Goal: Information Seeking & Learning: Learn about a topic

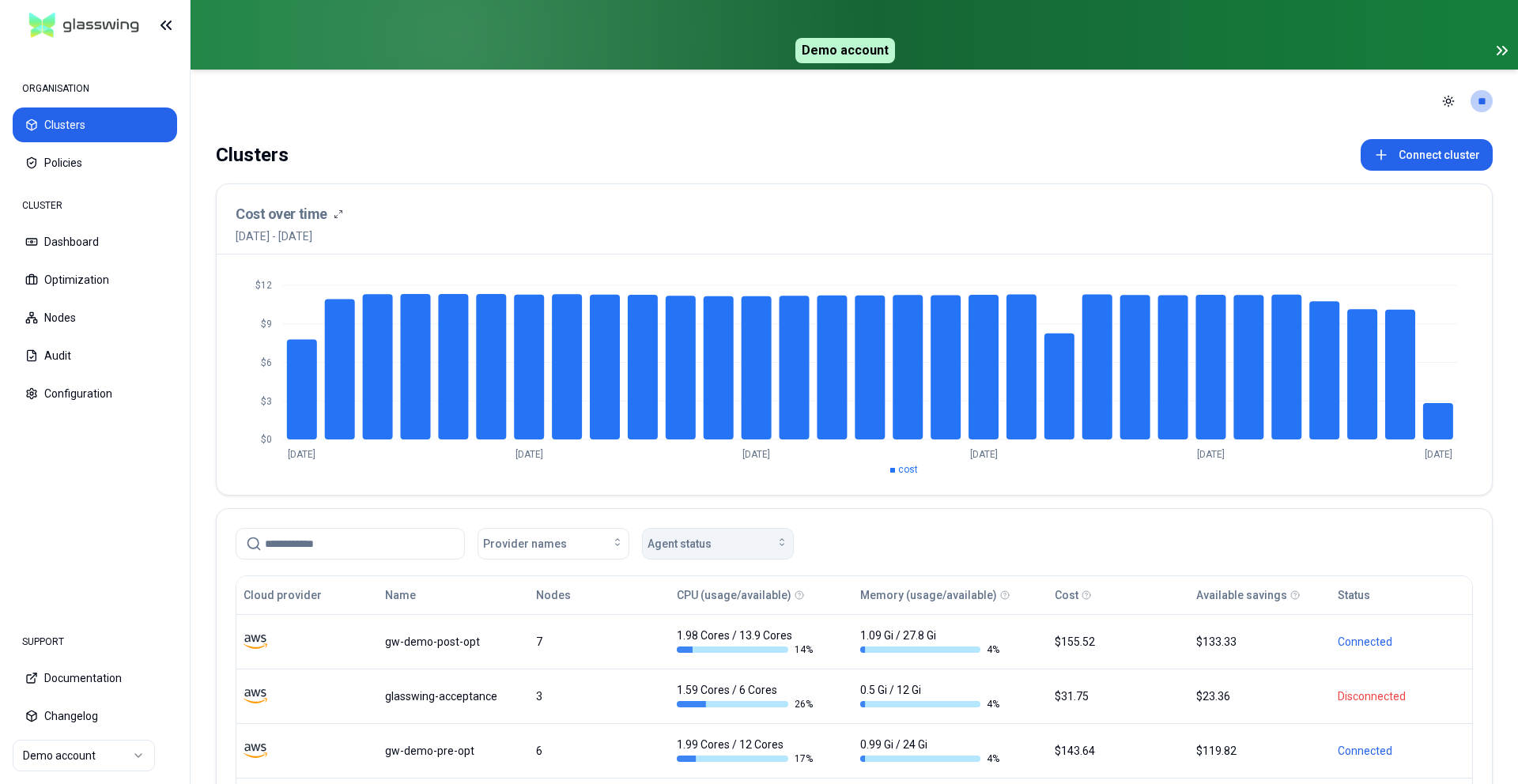
scroll to position [197, 0]
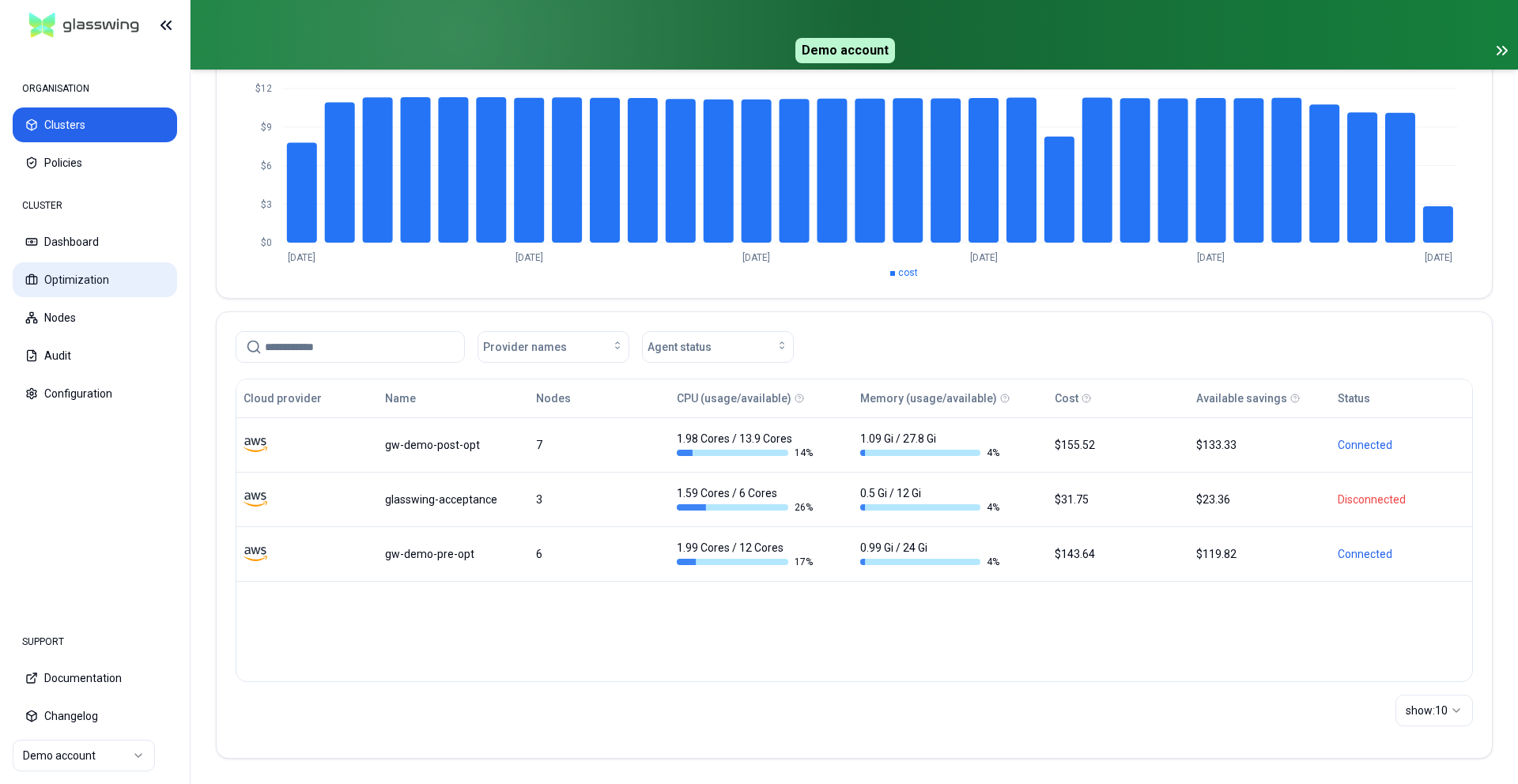
click at [50, 282] on button "Optimization" at bounding box center [94, 279] width 164 height 34
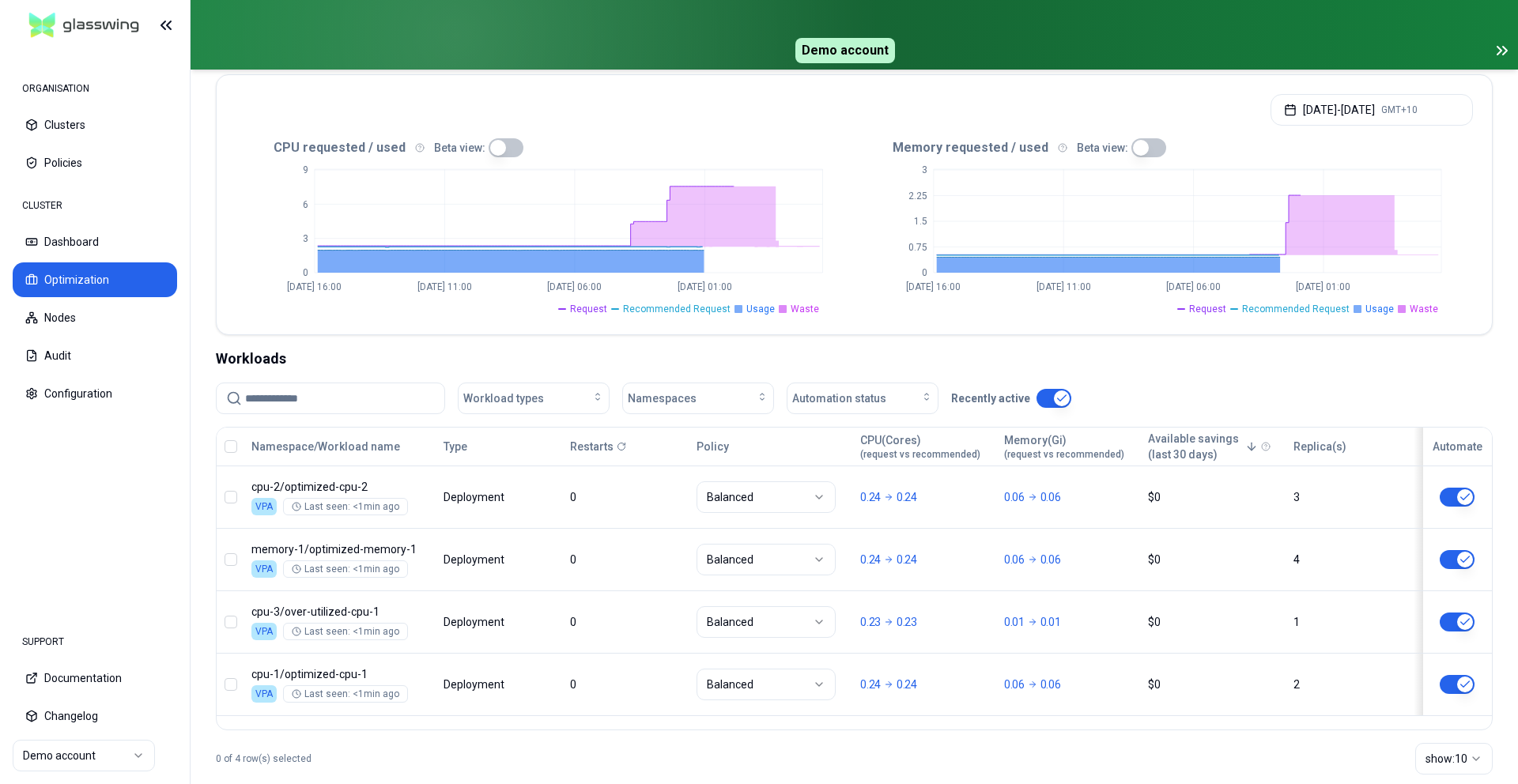
scroll to position [351, 0]
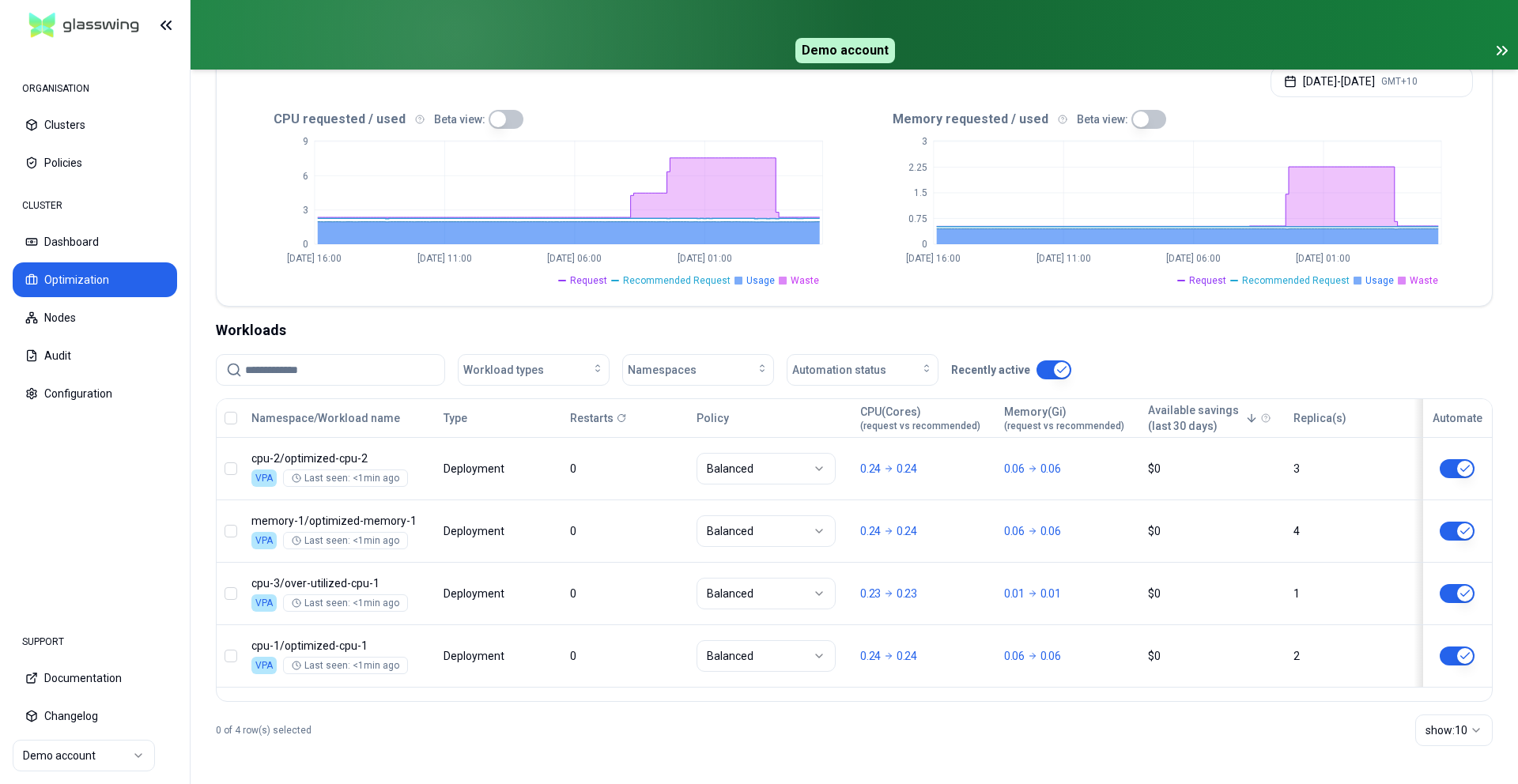
click at [84, 754] on html "ORGANISATION Clusters Policies CLUSTER Dashboard Optimization Nodes Audit Confi…" at bounding box center [759, 392] width 1518 height 784
click at [449, 738] on html "ORGANISATION Clusters Policies CLUSTER Dashboard Optimization Nodes Audit Confi…" at bounding box center [759, 392] width 1518 height 784
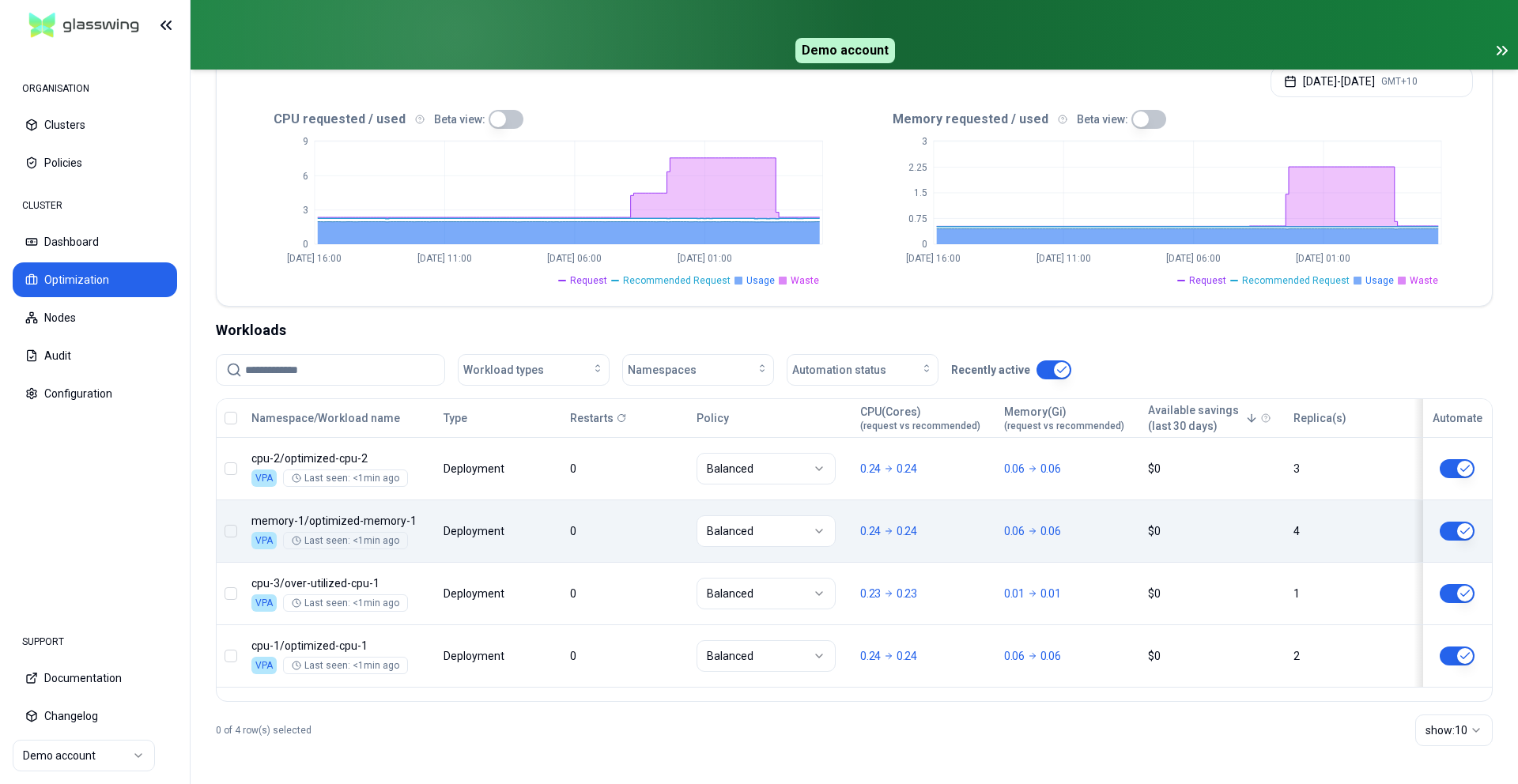
scroll to position [0, 0]
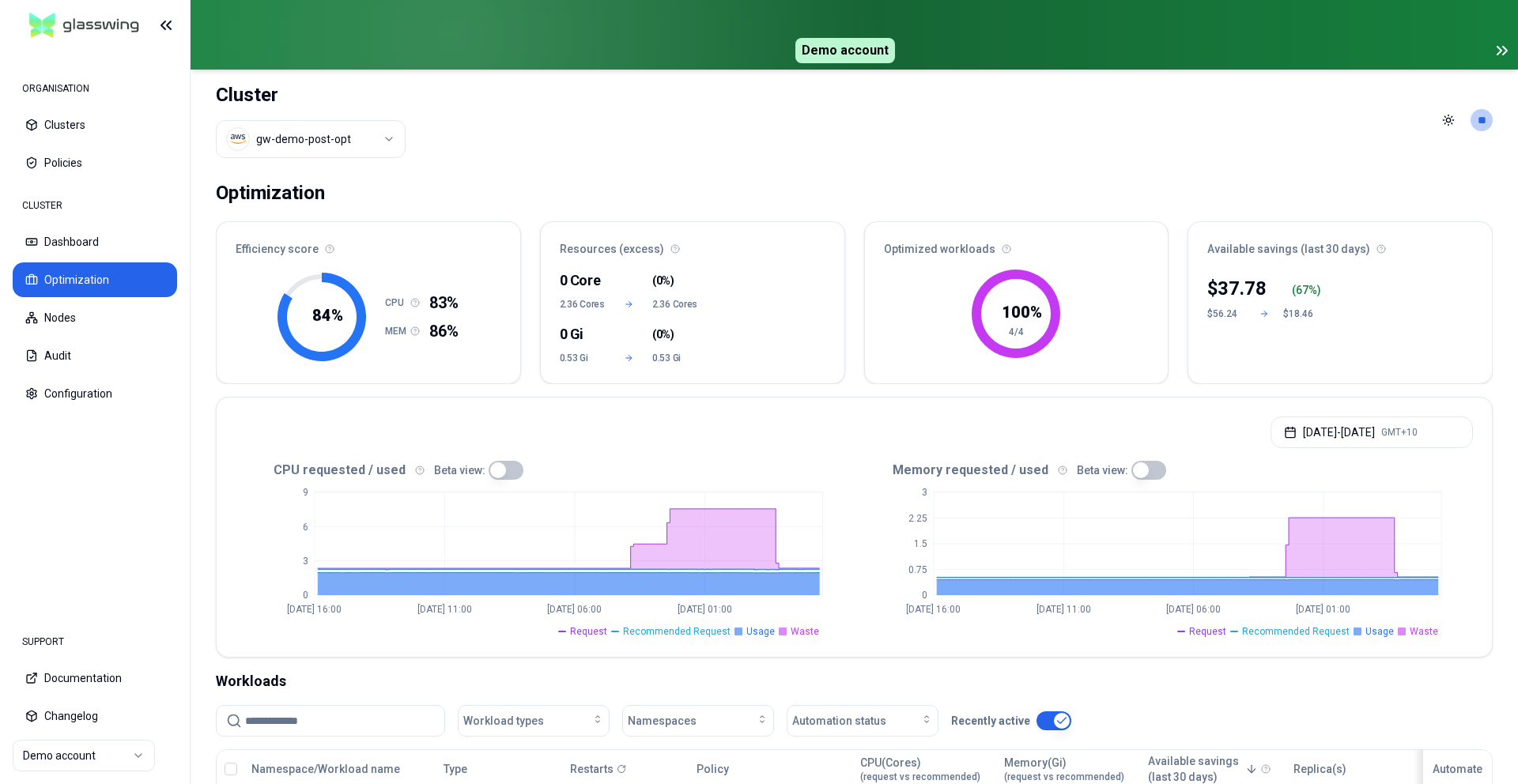
click at [291, 143] on html "ORGANISATION Clusters Policies CLUSTER Dashboard Optimization Nodes Audit Confi…" at bounding box center [759, 392] width 1518 height 784
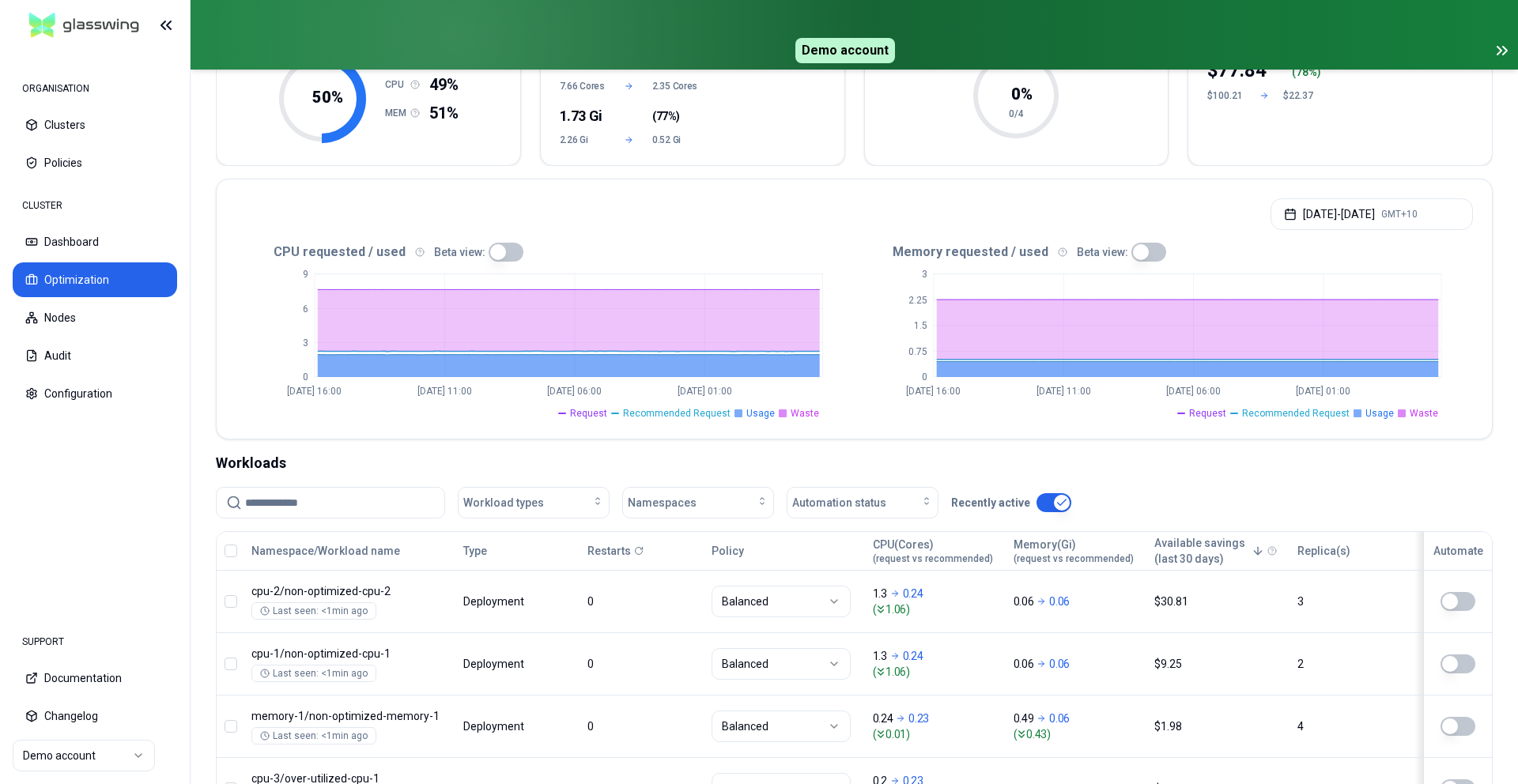
scroll to position [205, 0]
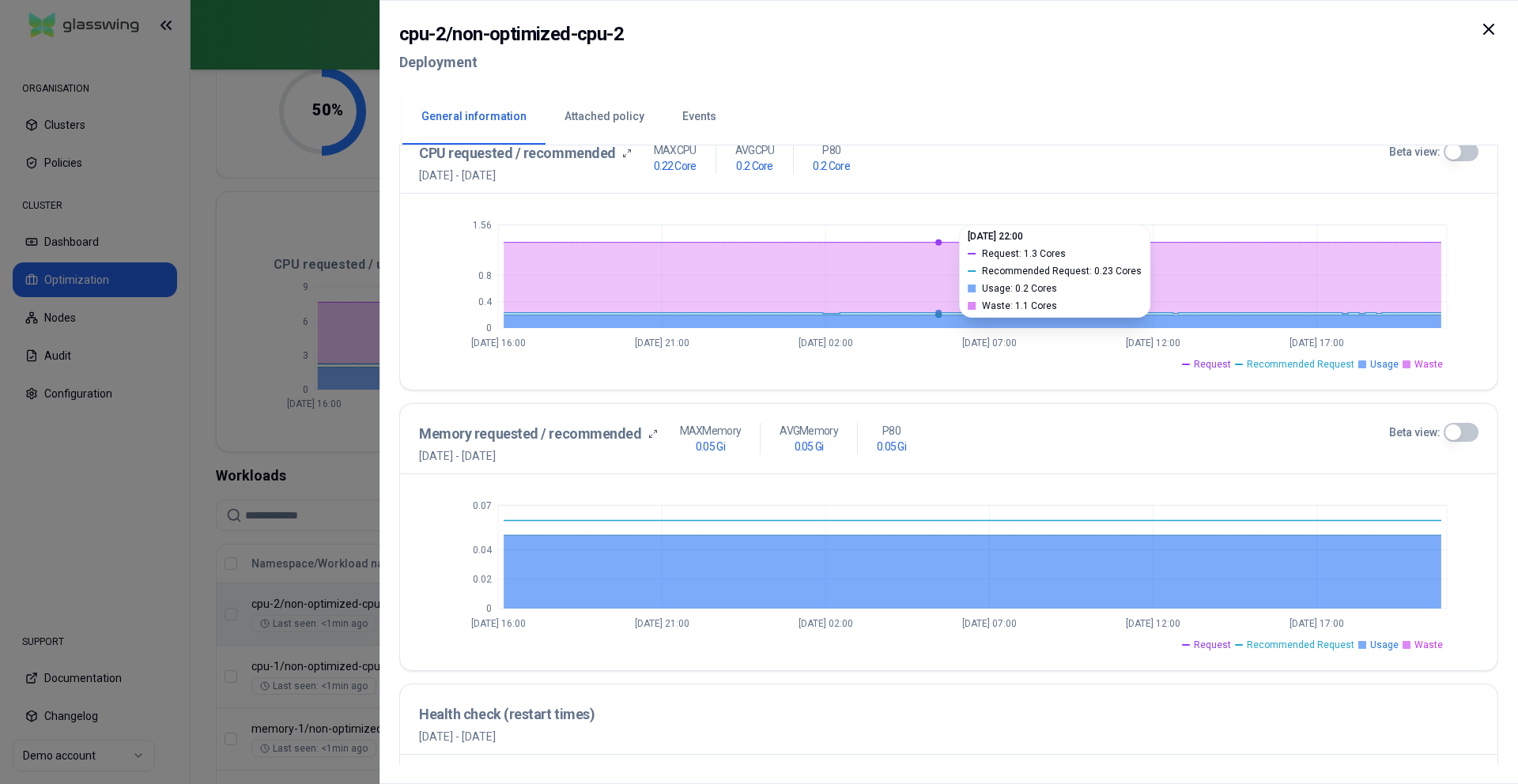
scroll to position [554, 0]
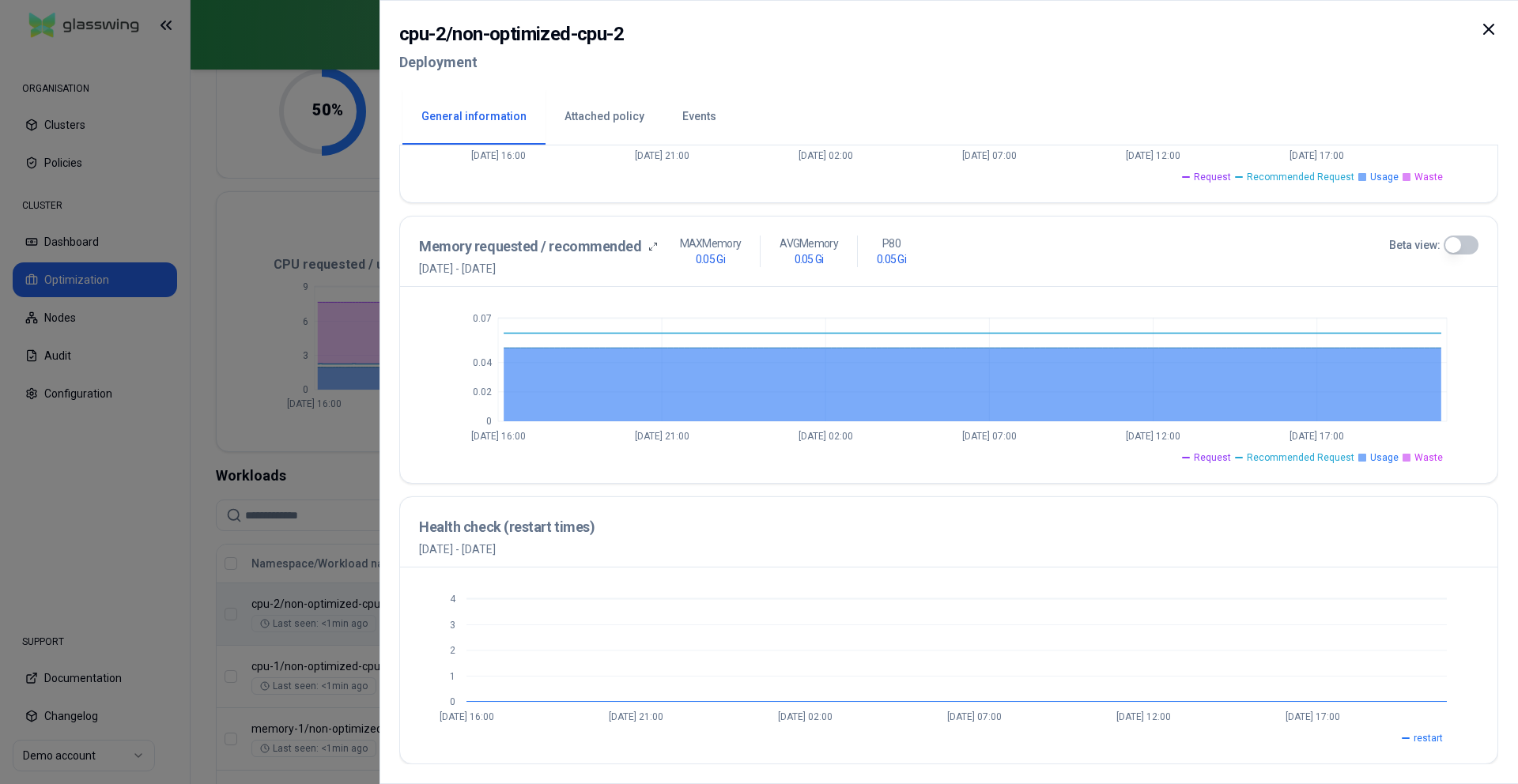
click at [1377, 457] on span "Usage" at bounding box center [1383, 457] width 28 height 13
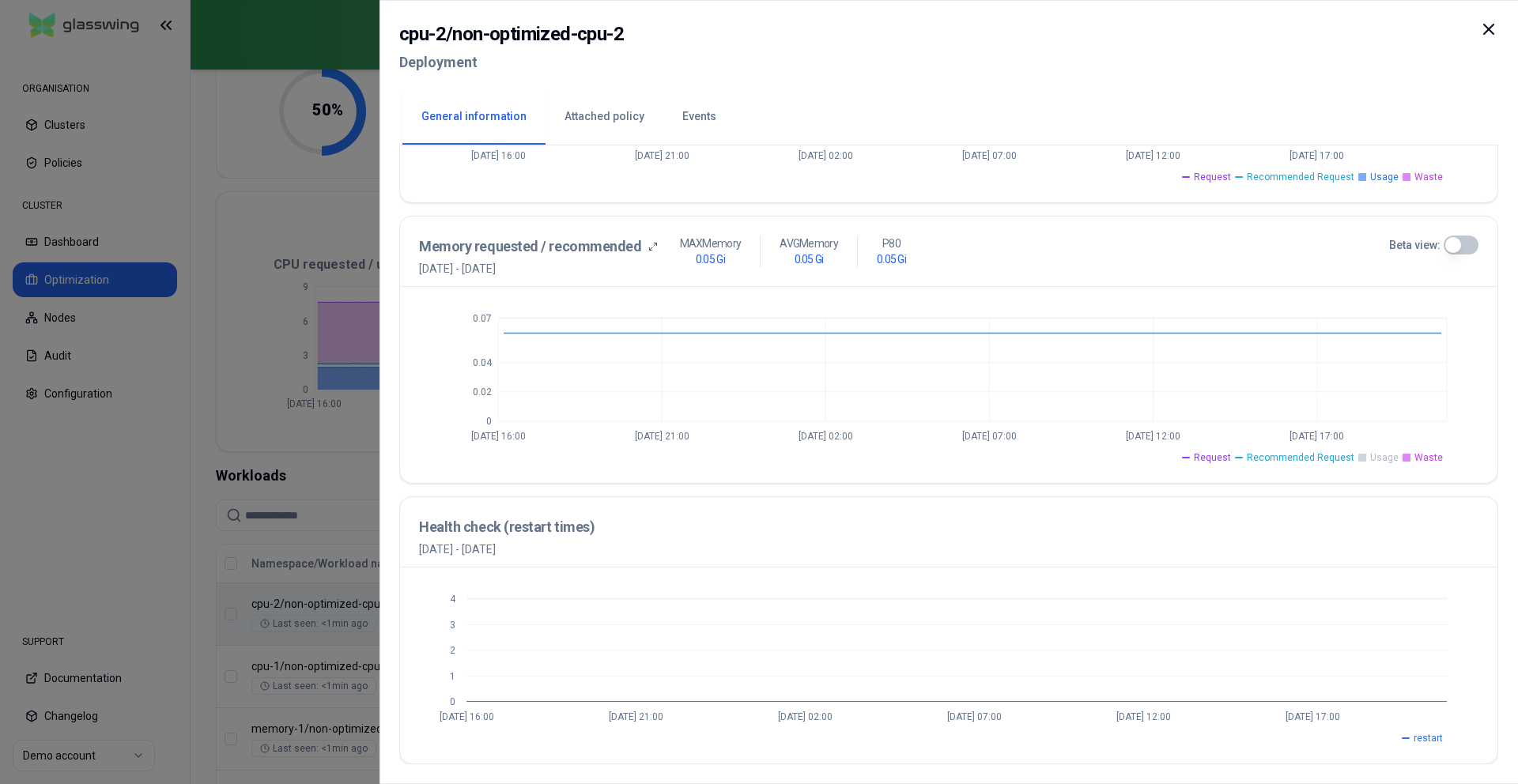
click at [1377, 457] on span "Usage" at bounding box center [1383, 457] width 28 height 13
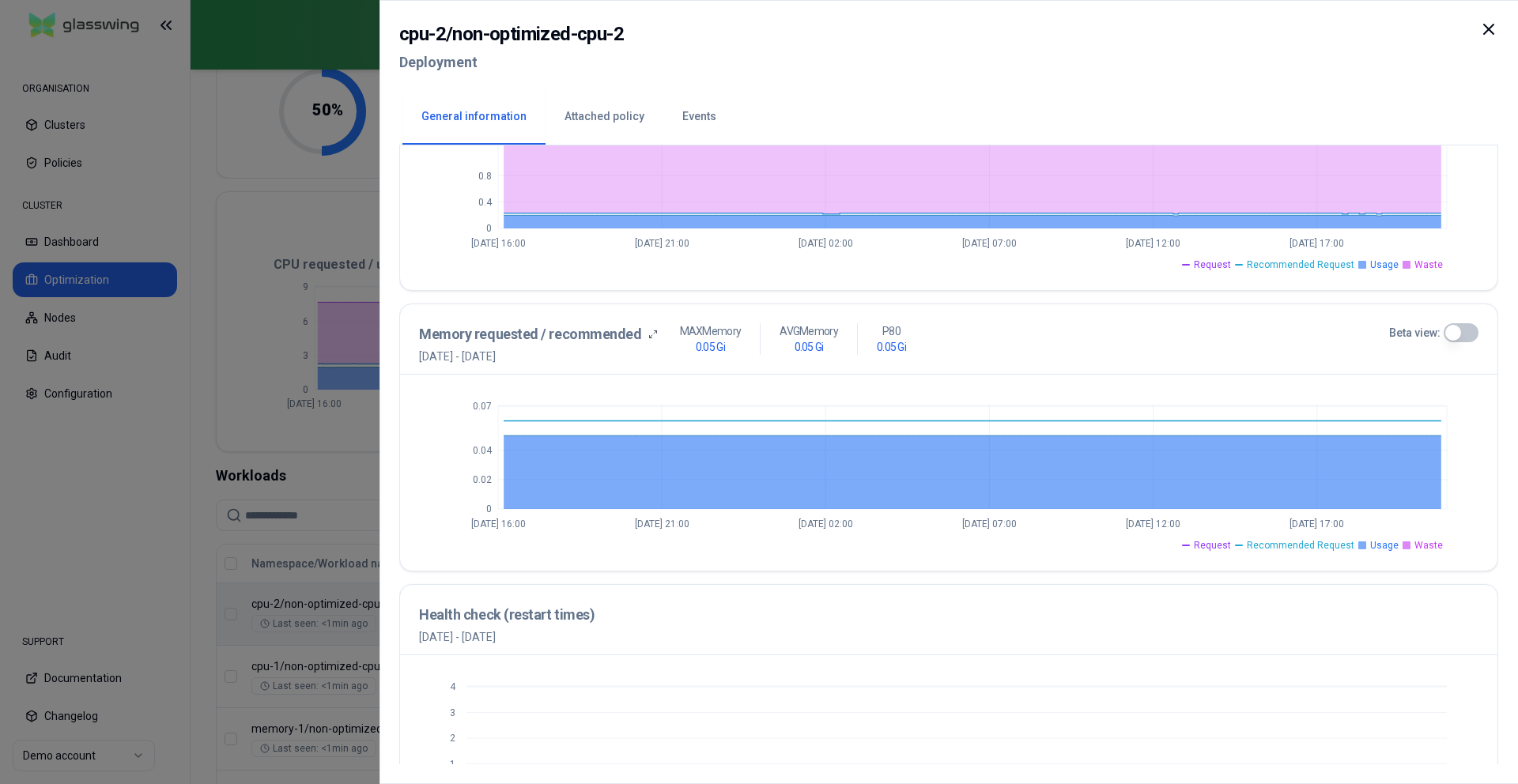
scroll to position [373, 0]
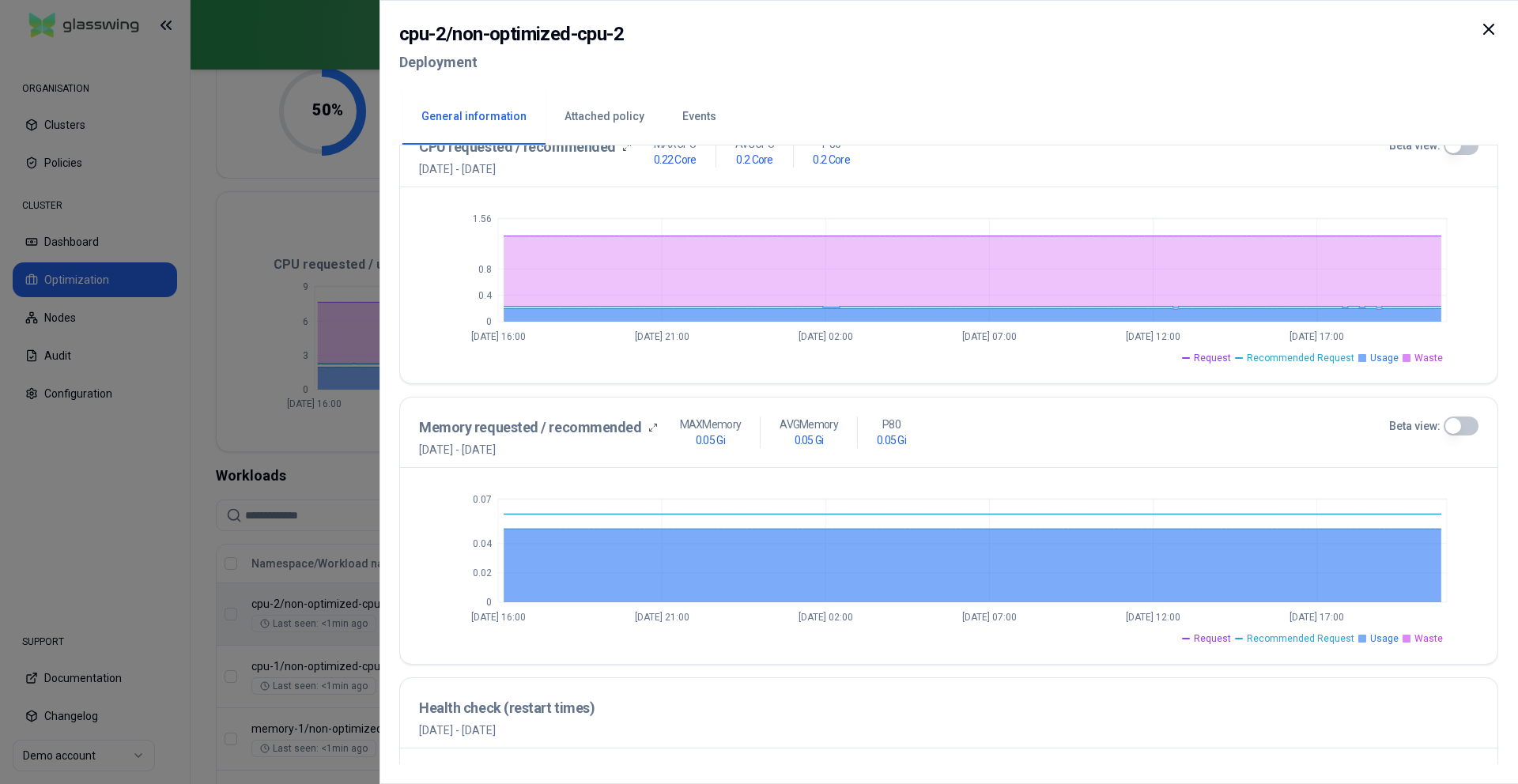
click at [1222, 635] on span "Request" at bounding box center [1211, 638] width 37 height 13
click at [1344, 638] on span "Recommended Request" at bounding box center [1300, 638] width 107 height 13
click at [1320, 638] on span "Recommended Request" at bounding box center [1300, 638] width 107 height 13
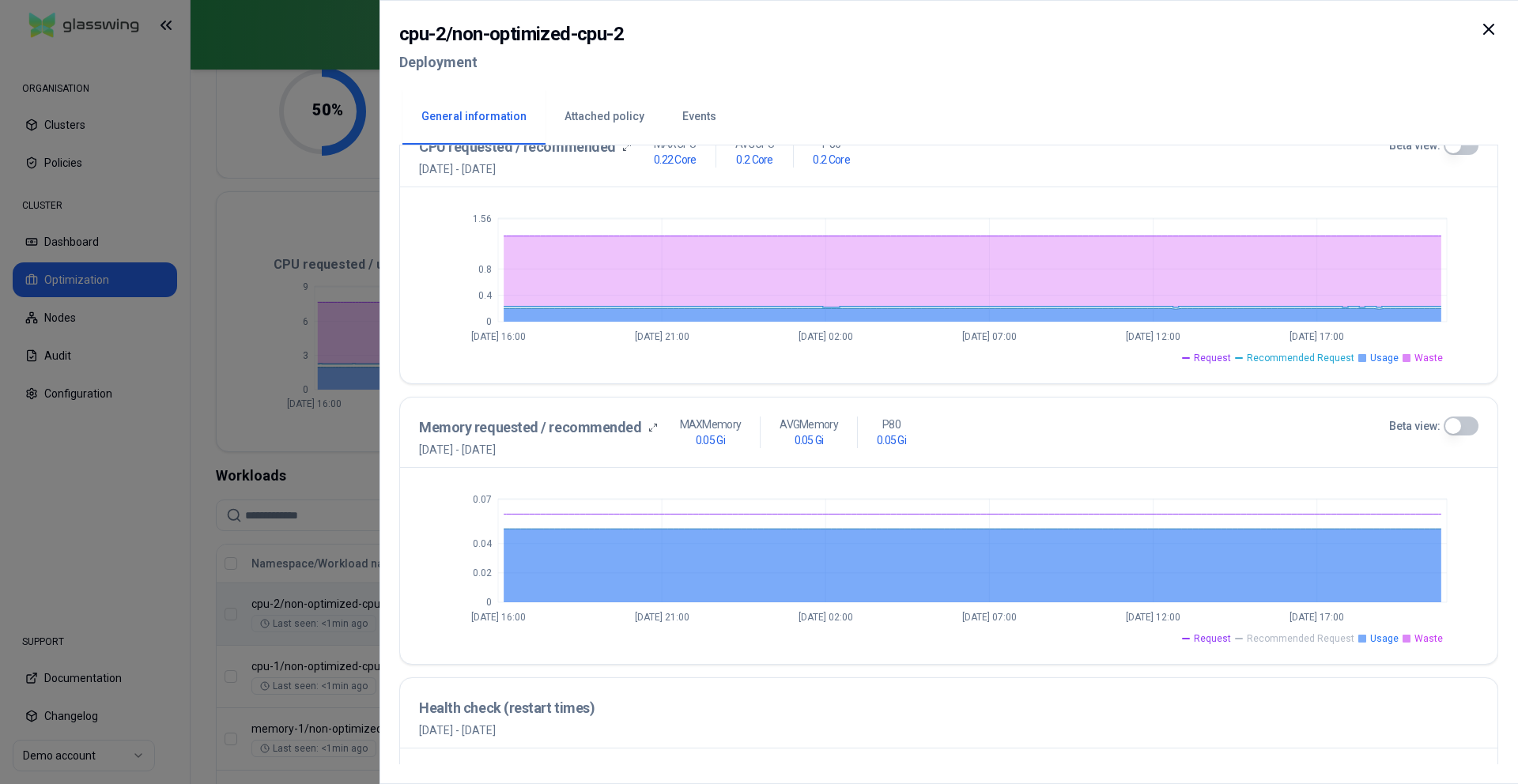
click at [1338, 638] on span "Recommended Request" at bounding box center [1300, 638] width 107 height 13
click at [1381, 639] on span "Usage" at bounding box center [1383, 638] width 28 height 13
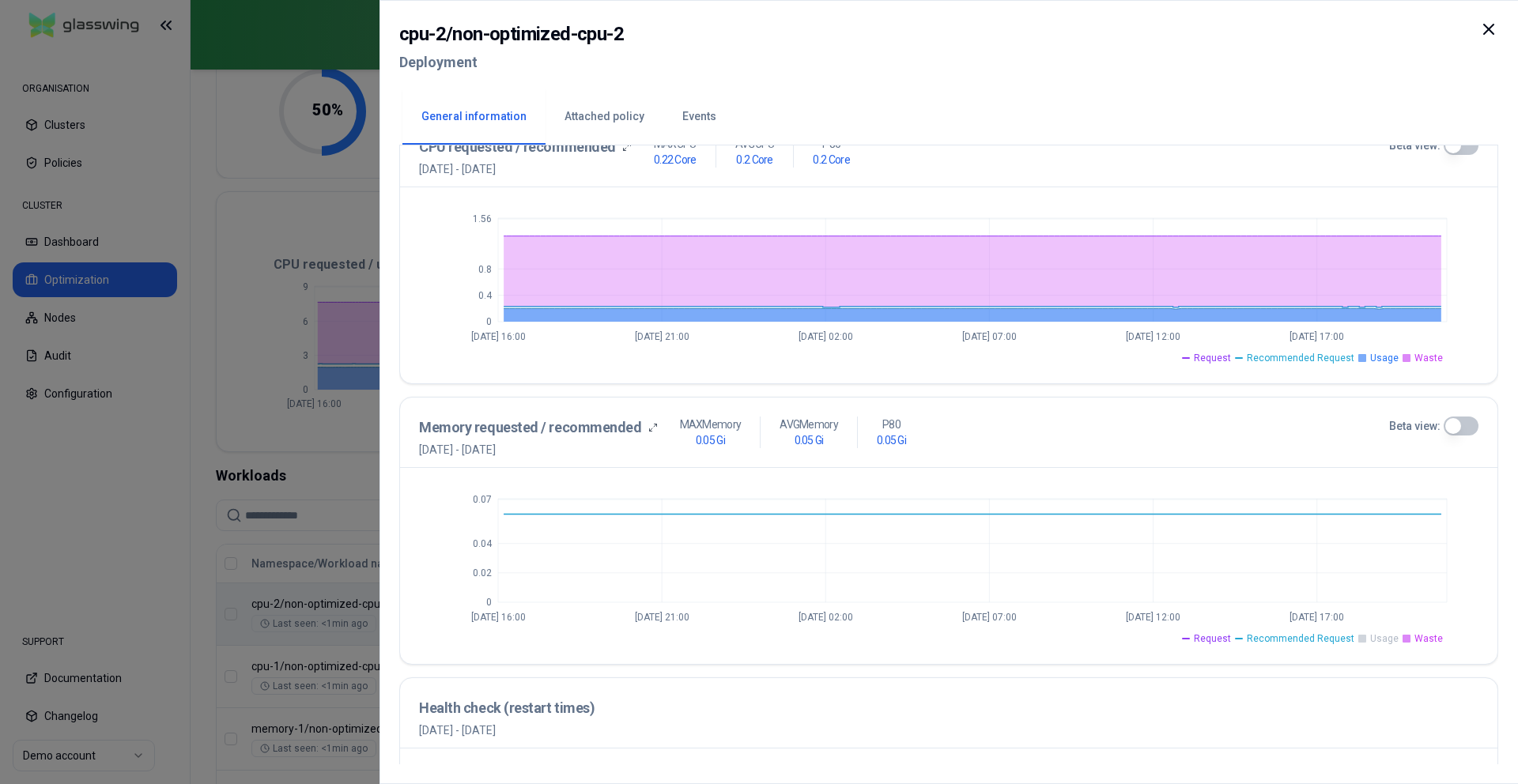
click at [1303, 641] on span "Recommended Request" at bounding box center [1300, 638] width 107 height 13
click at [1302, 641] on span "Recommended Request" at bounding box center [1300, 638] width 107 height 13
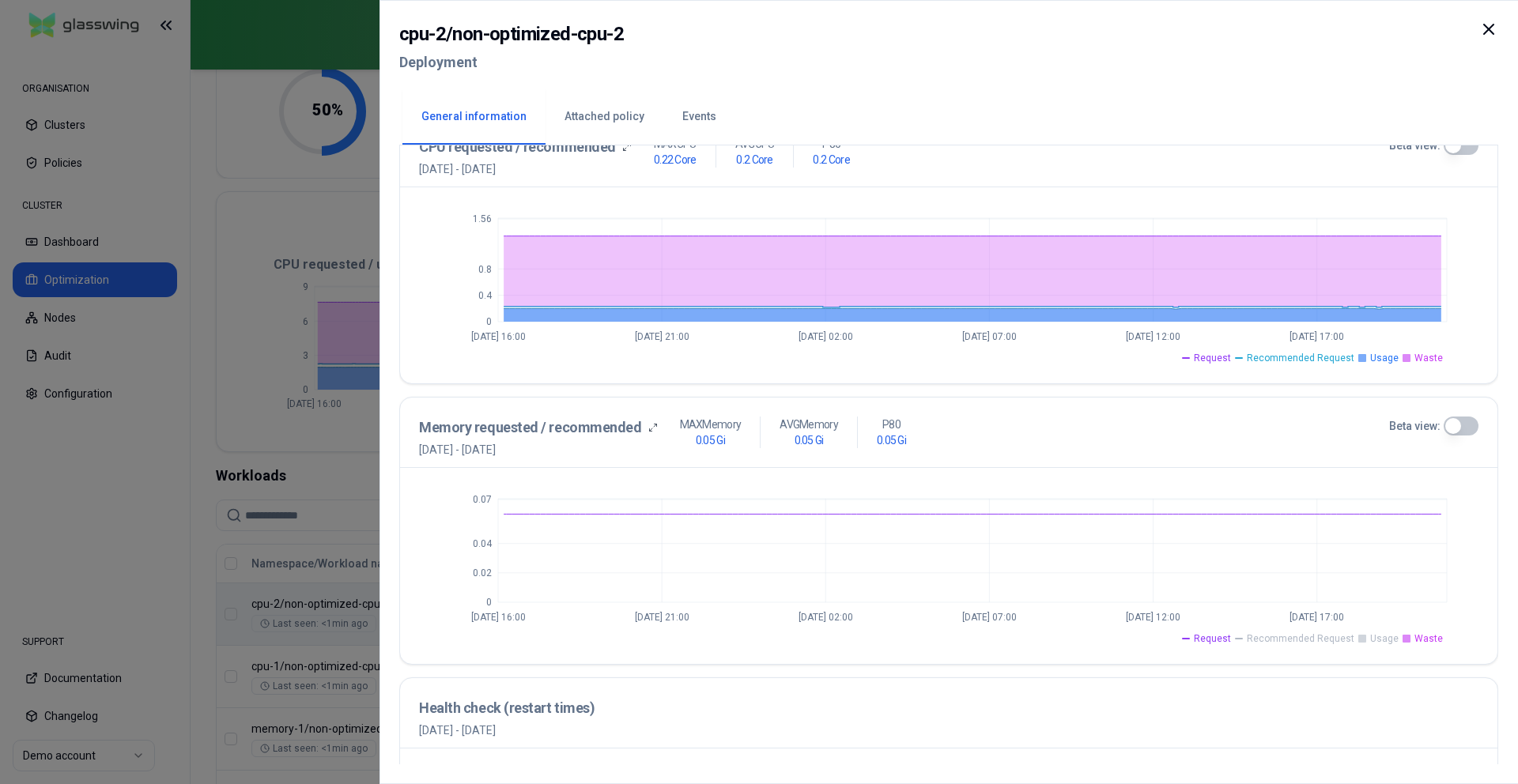
click at [1302, 648] on div "0 0.02 0.04 0.07 [DATE] 16:00 [DATE] 21:00 [DATE] 02:00 [DATE] 07:00 [DATE] 12:…" at bounding box center [948, 566] width 1097 height 196
click at [1302, 645] on div "0 0.02 0.04 0.07 [DATE] 16:00 [DATE] 21:00 [DATE] 02:00 [DATE] 07:00 [DATE] 12:…" at bounding box center [948, 566] width 1097 height 196
click at [1305, 640] on span "Recommended Request" at bounding box center [1300, 638] width 107 height 13
click at [1374, 641] on span "Usage" at bounding box center [1383, 638] width 28 height 13
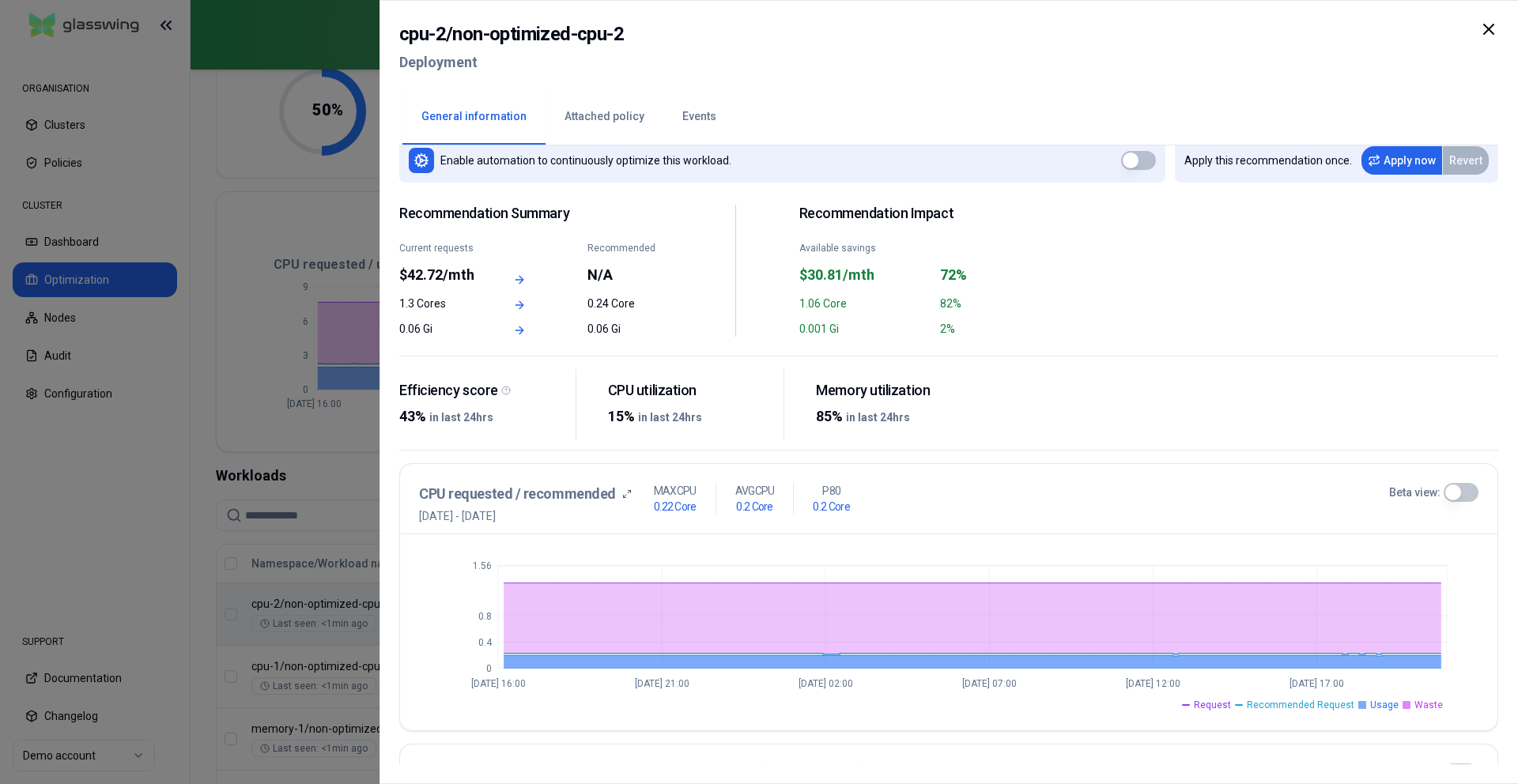
scroll to position [0, 0]
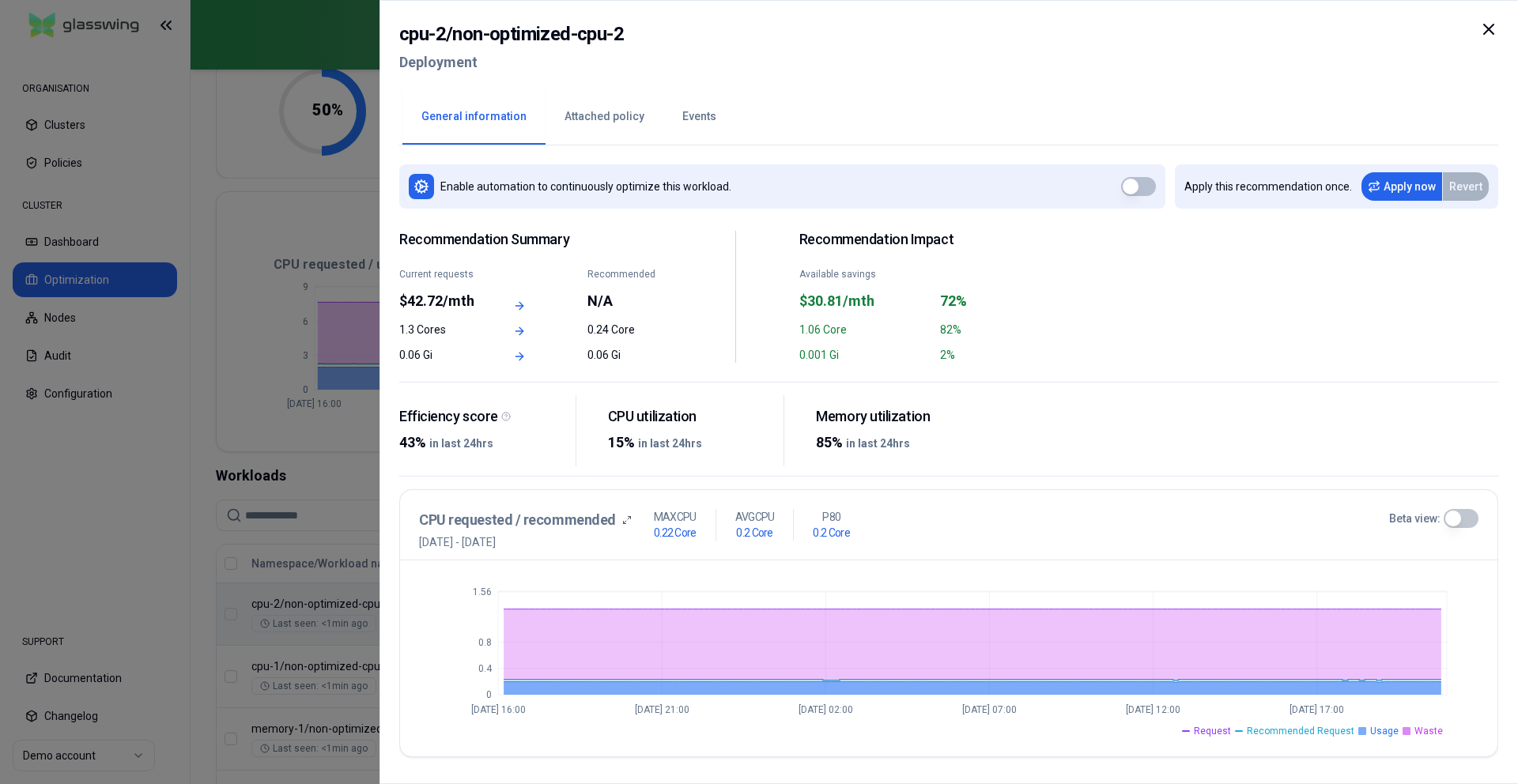
click at [275, 374] on div at bounding box center [759, 392] width 1518 height 784
click at [233, 501] on div at bounding box center [759, 392] width 1518 height 784
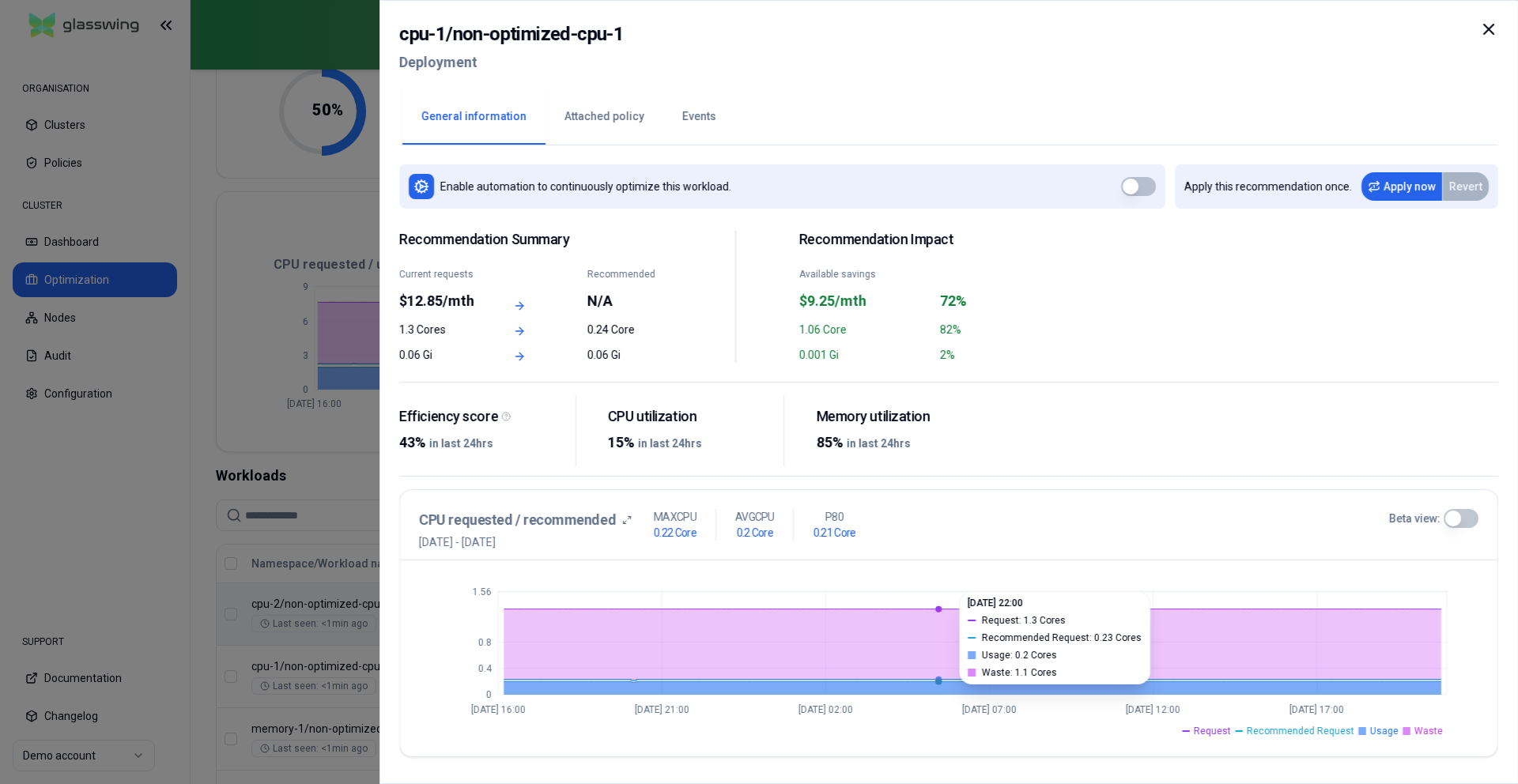
click at [332, 472] on div at bounding box center [759, 392] width 1518 height 784
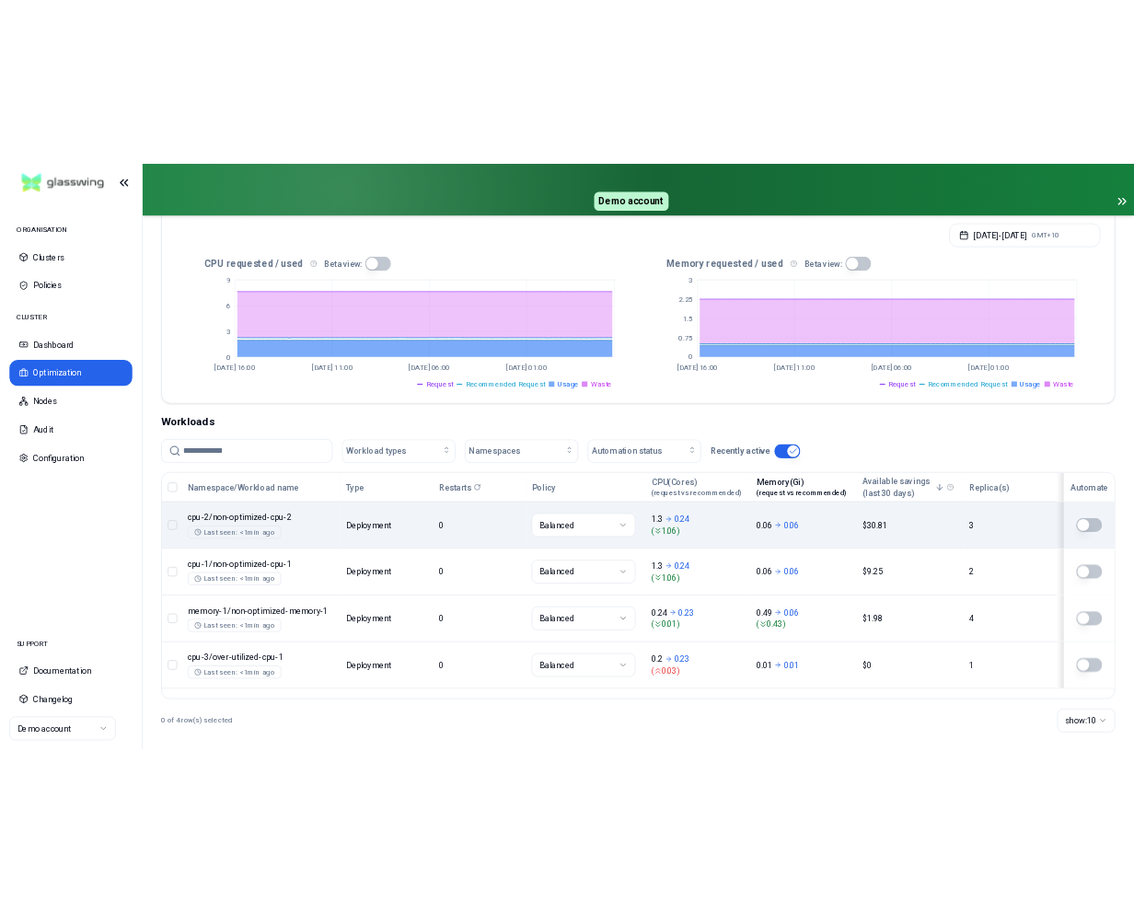
scroll to position [409, 0]
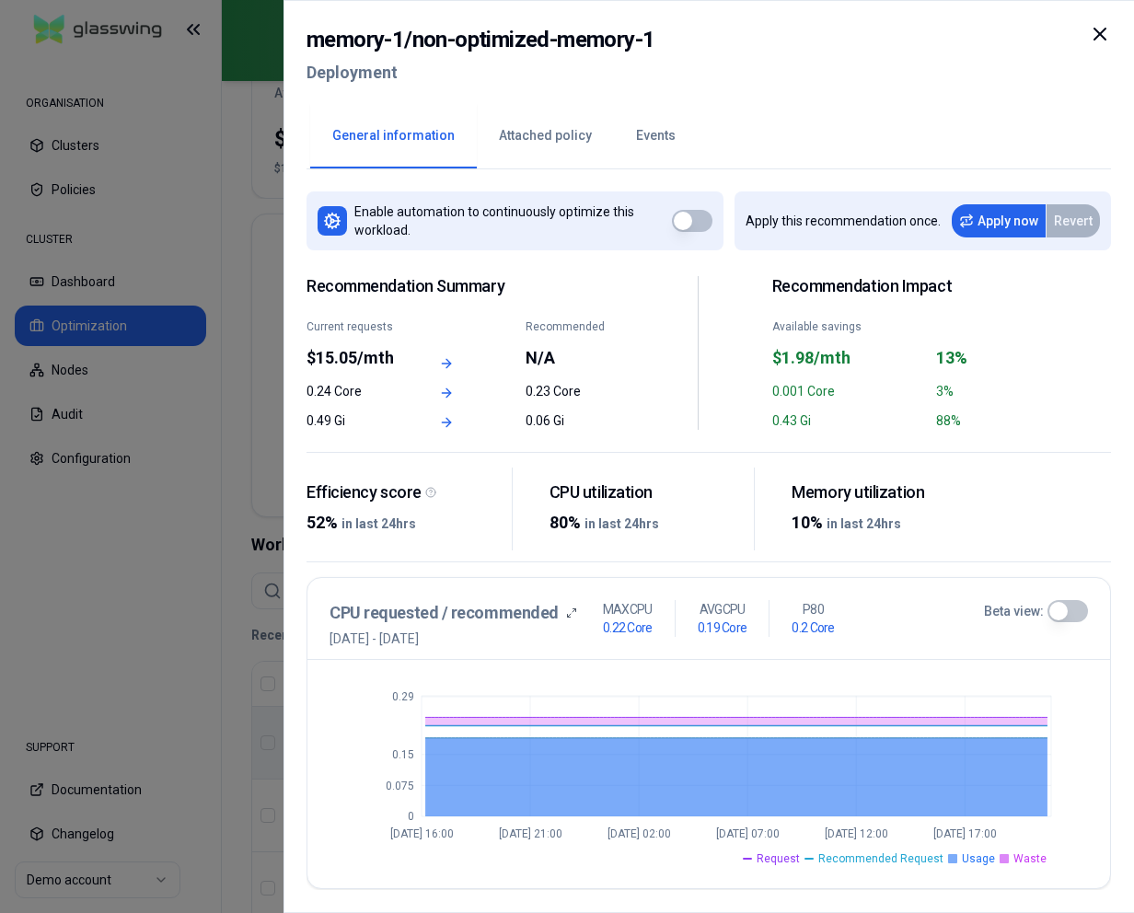
click at [104, 380] on div at bounding box center [567, 456] width 1134 height 913
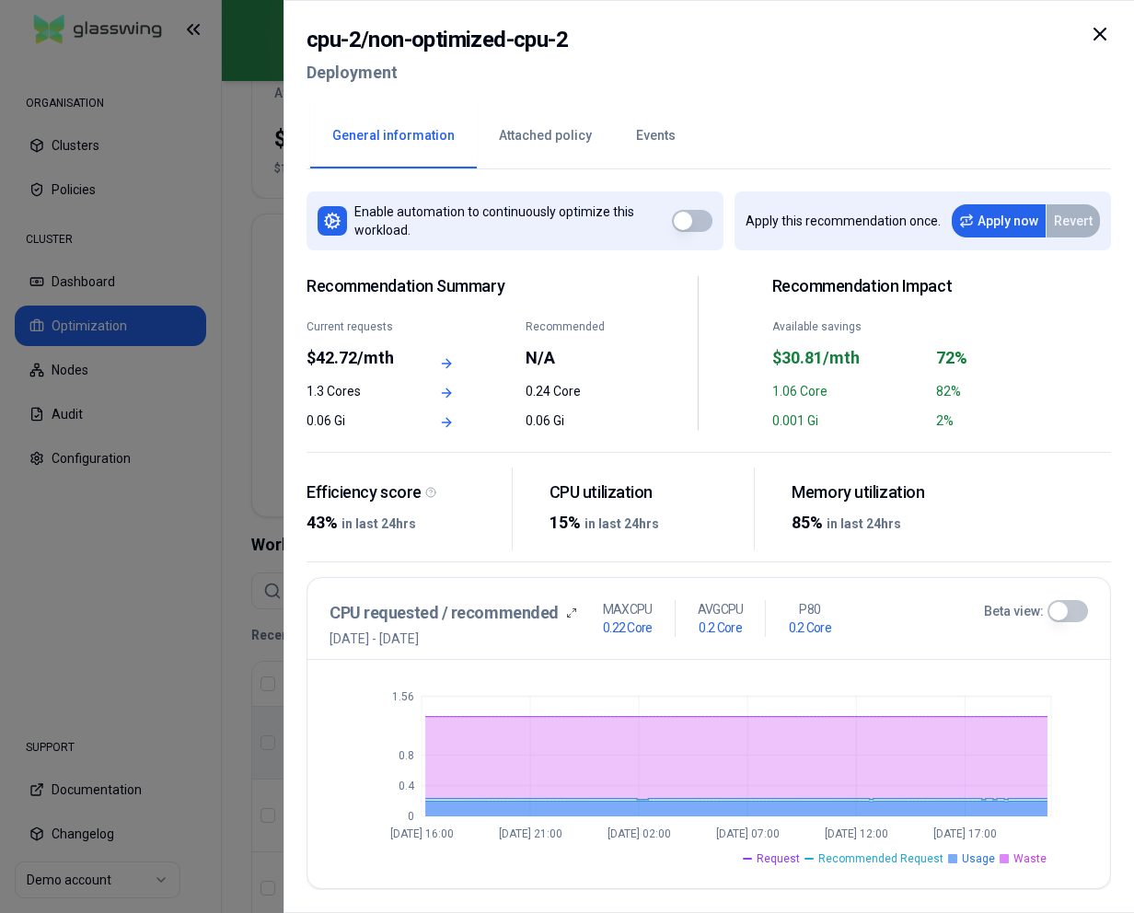
click at [231, 271] on div at bounding box center [567, 456] width 1134 height 913
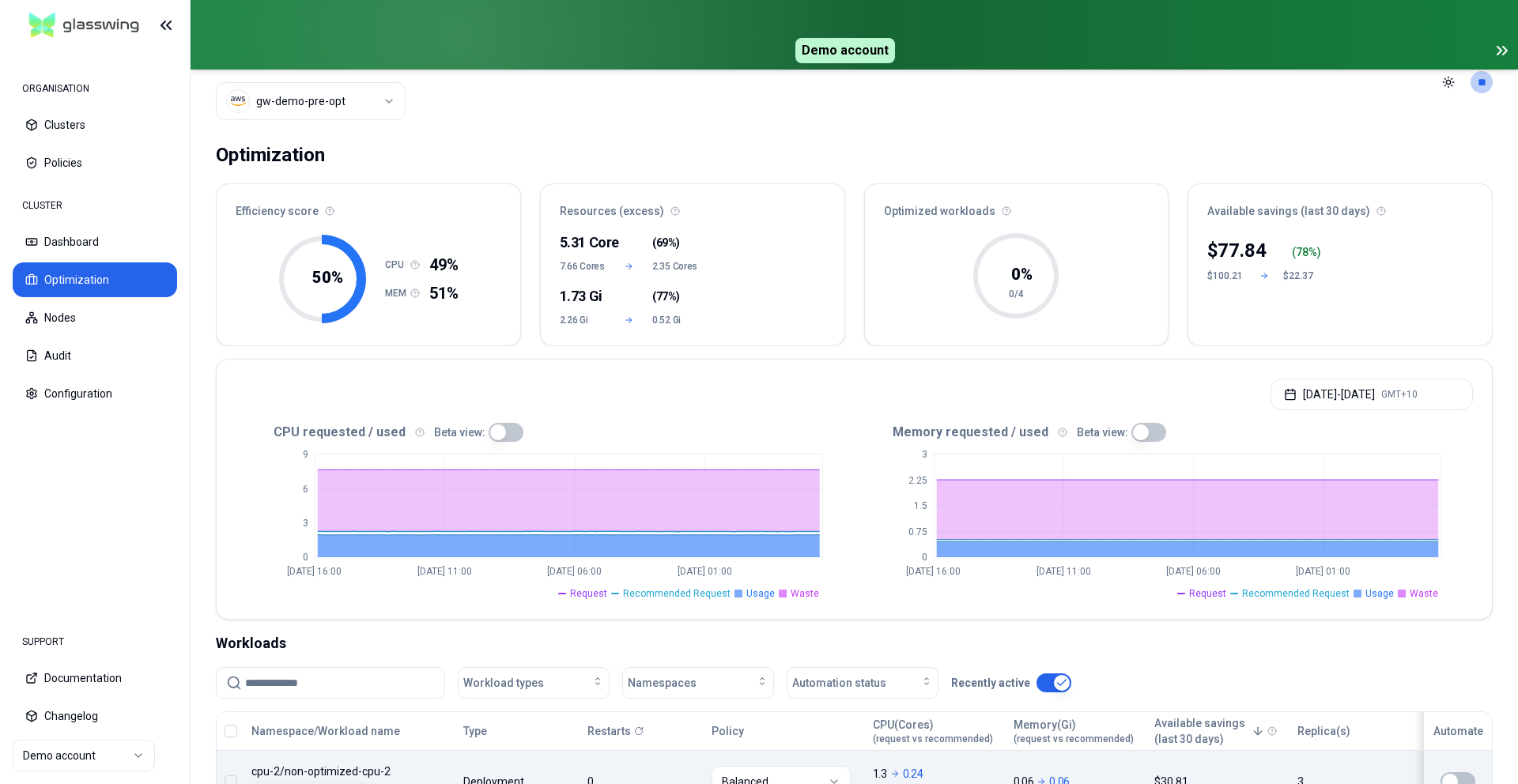
scroll to position [85, 0]
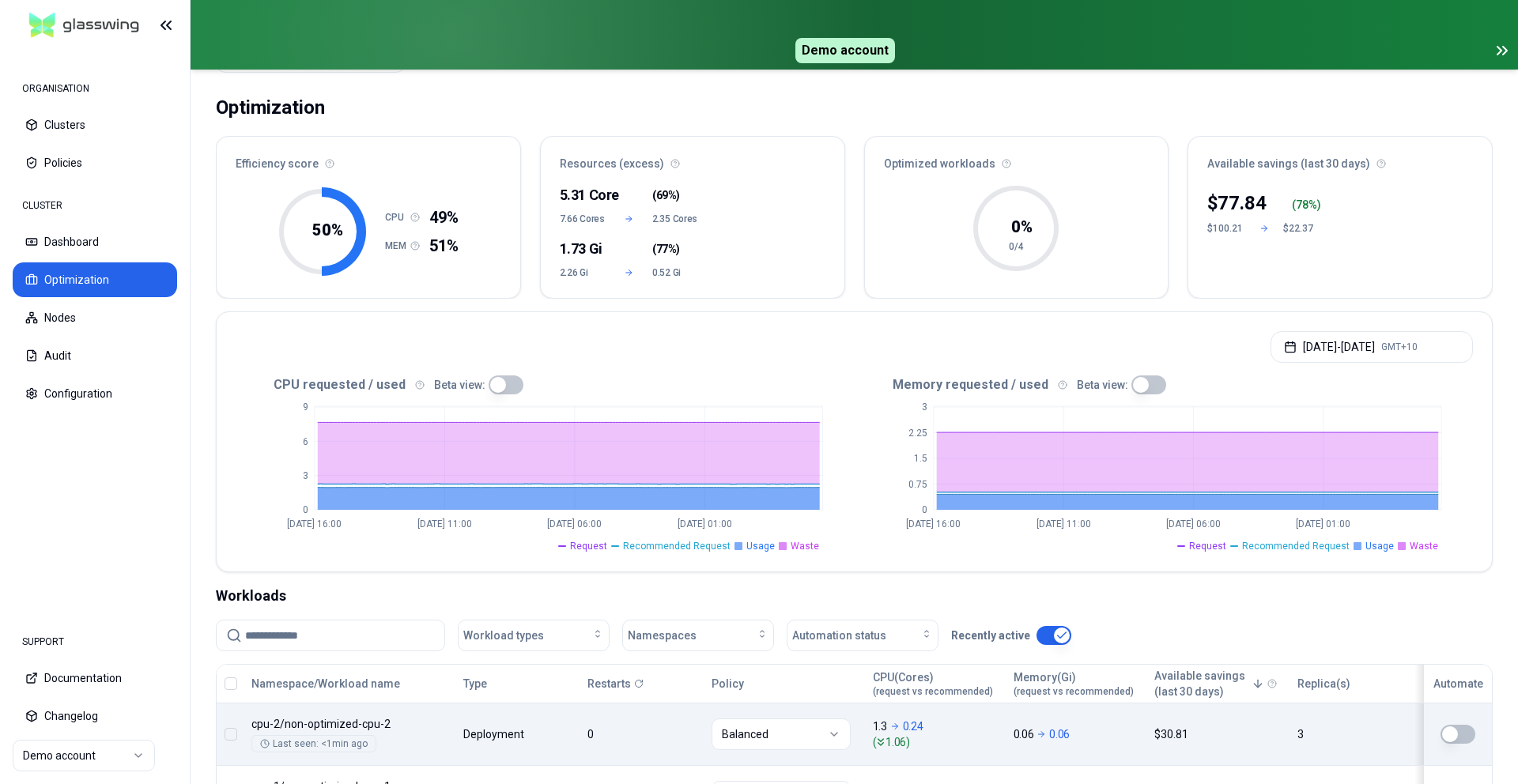
click at [1208, 547] on span "Request" at bounding box center [1207, 545] width 37 height 13
click at [1330, 547] on span "Recommended Request" at bounding box center [1295, 545] width 107 height 13
click at [1382, 547] on span "Usage" at bounding box center [1379, 545] width 28 height 13
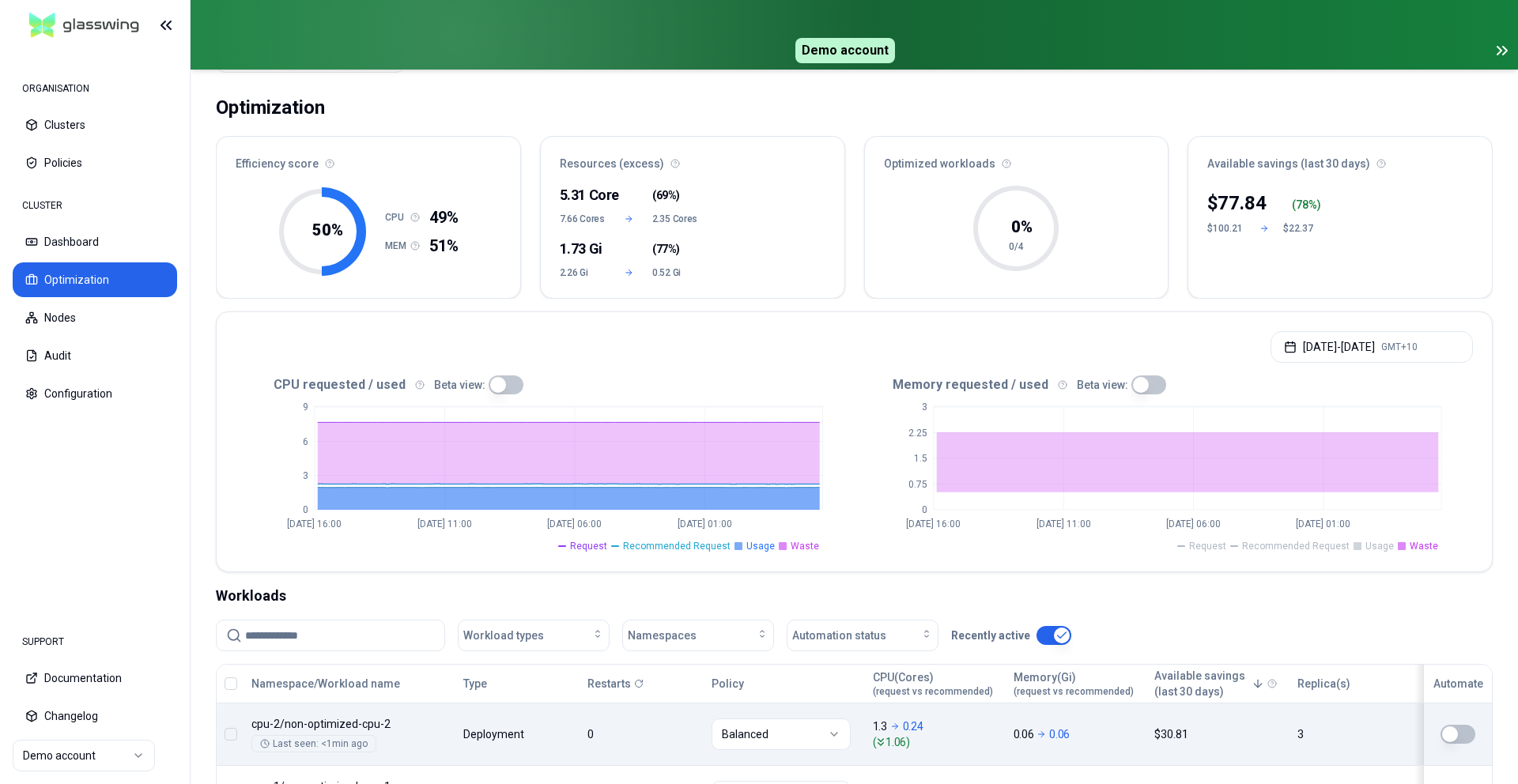
click at [1416, 548] on span "Waste" at bounding box center [1423, 545] width 28 height 13
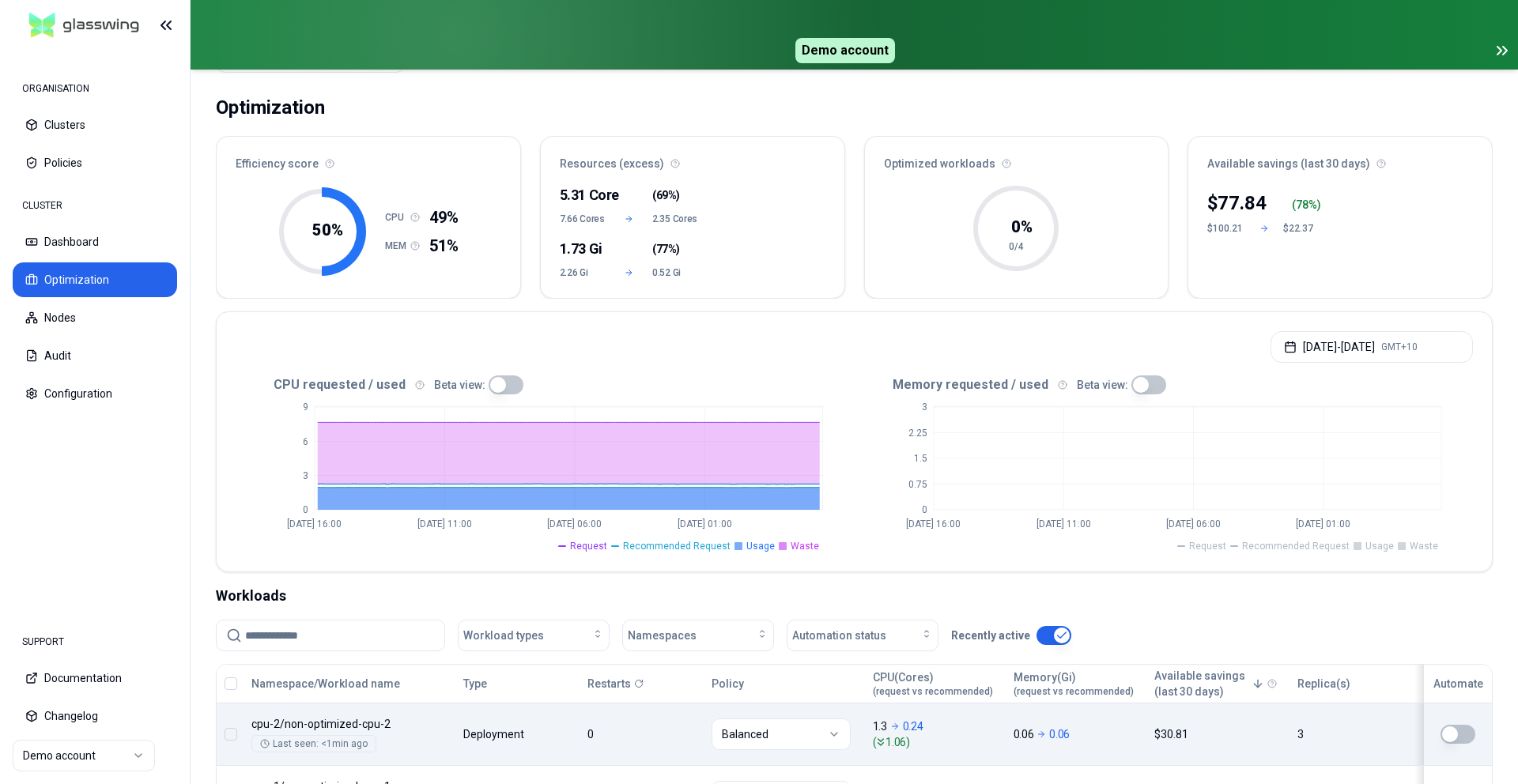
click at [1416, 548] on span "Waste" at bounding box center [1423, 545] width 28 height 13
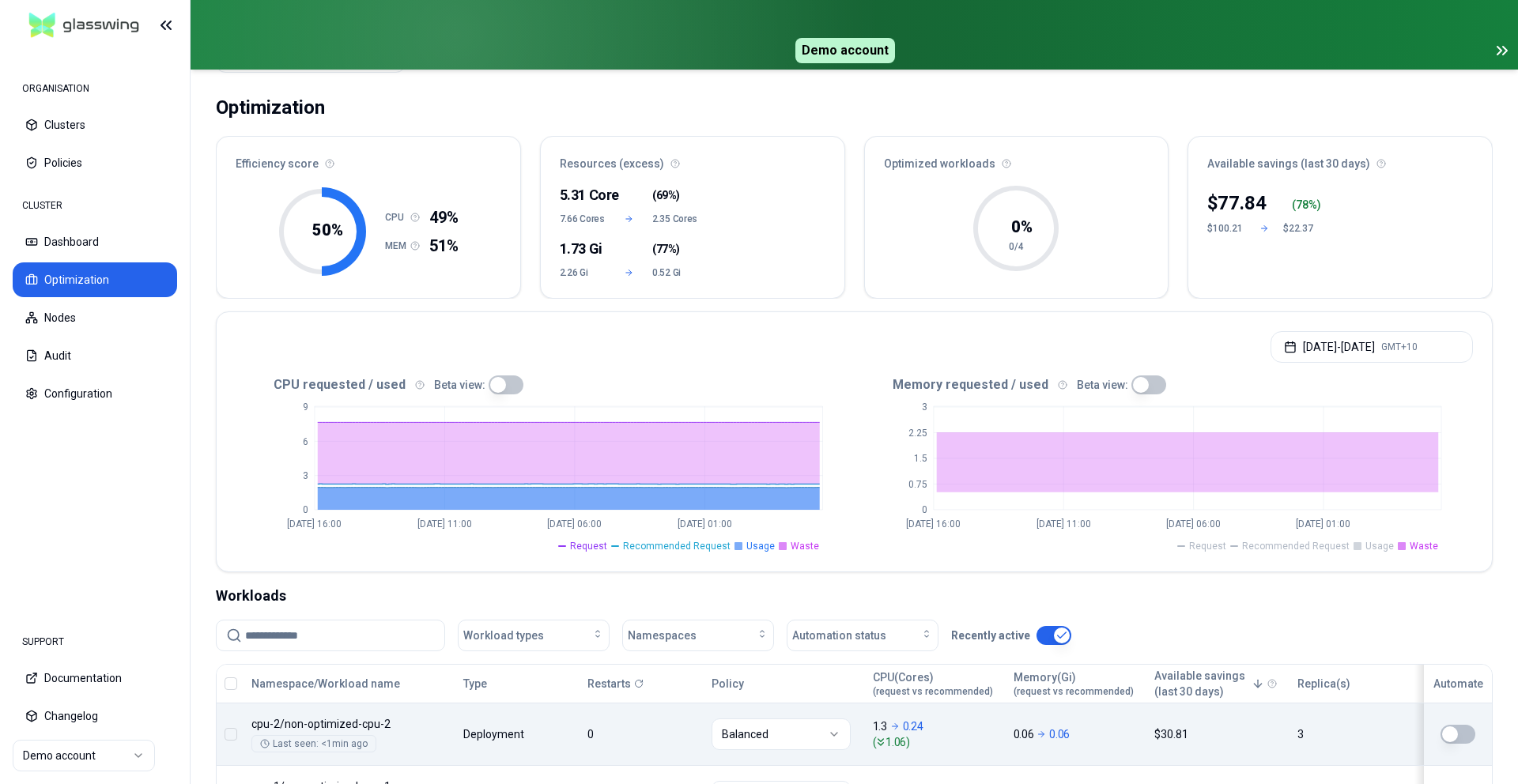
click at [1330, 547] on span "Recommended Request" at bounding box center [1295, 545] width 107 height 13
click at [1427, 547] on span "Waste" at bounding box center [1423, 545] width 28 height 13
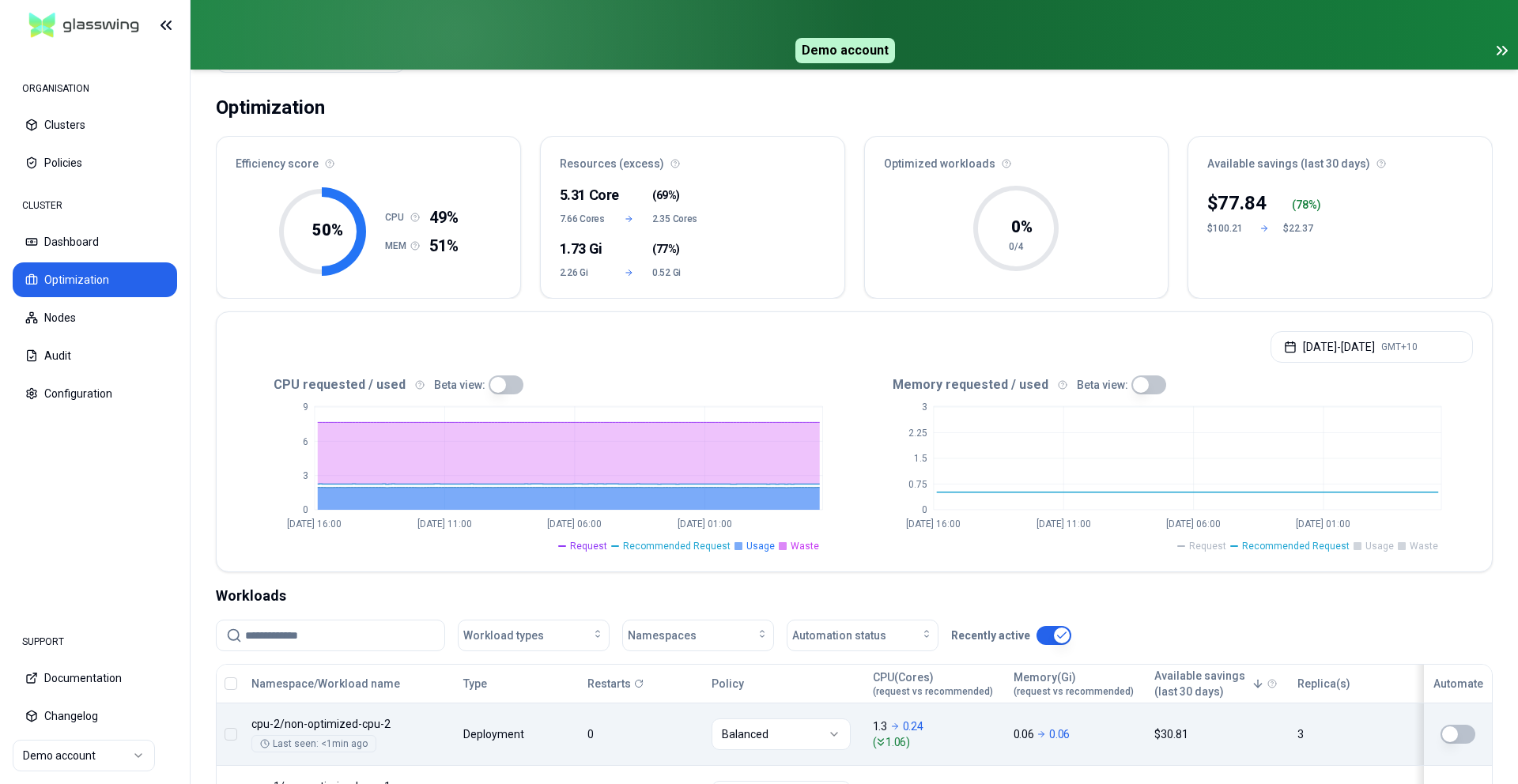
click at [1427, 547] on span "Waste" at bounding box center [1423, 545] width 28 height 13
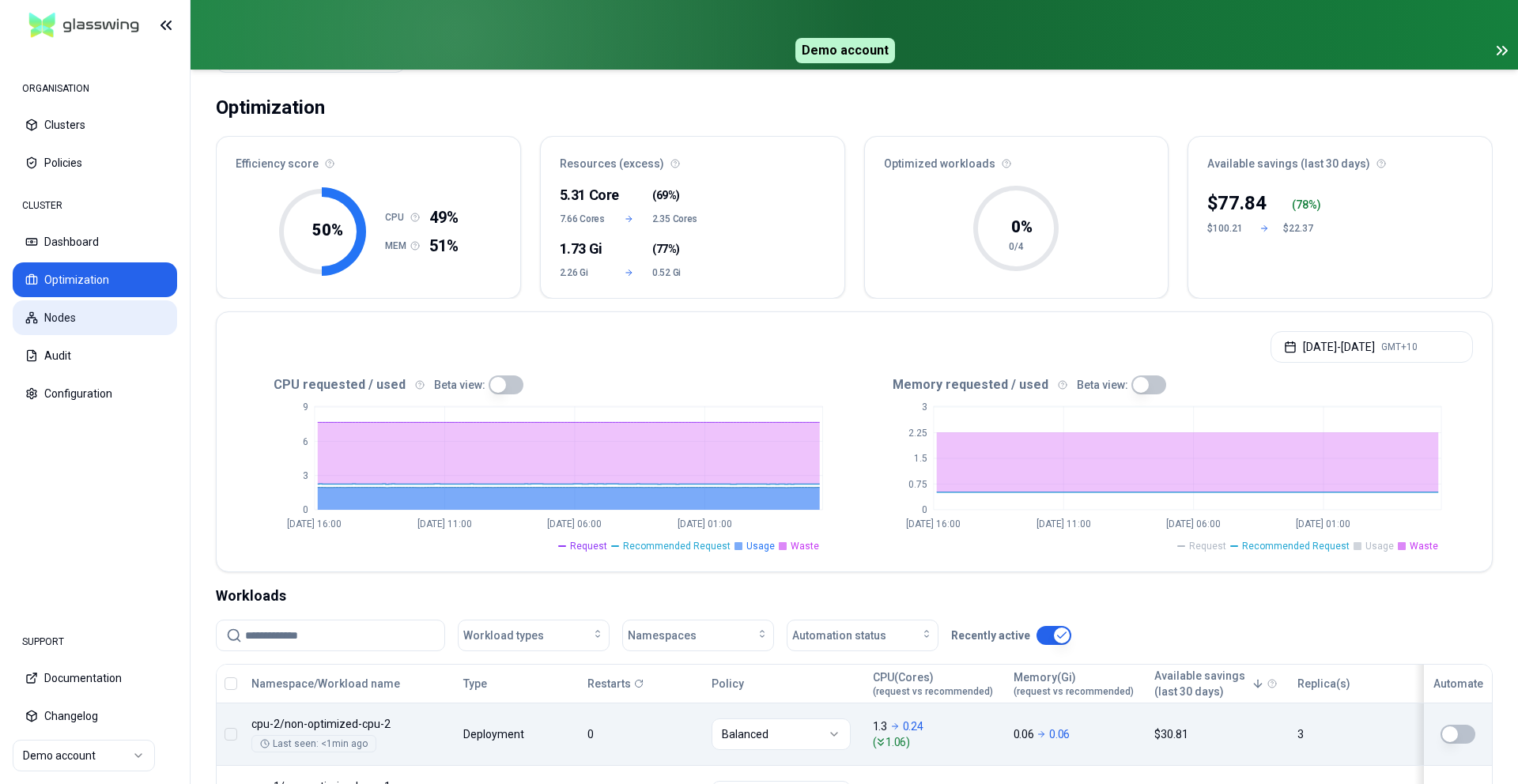
click at [116, 331] on button "Nodes" at bounding box center [94, 318] width 164 height 34
